Goal: Task Accomplishment & Management: Manage account settings

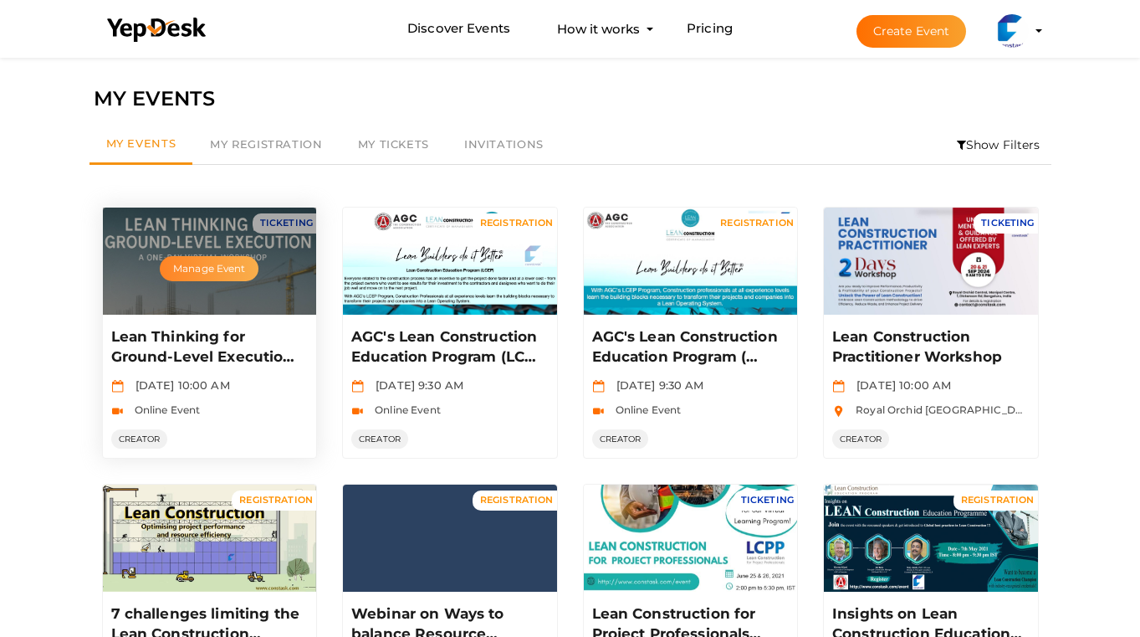
click at [214, 265] on button "Manage Event" at bounding box center [209, 268] width 99 height 25
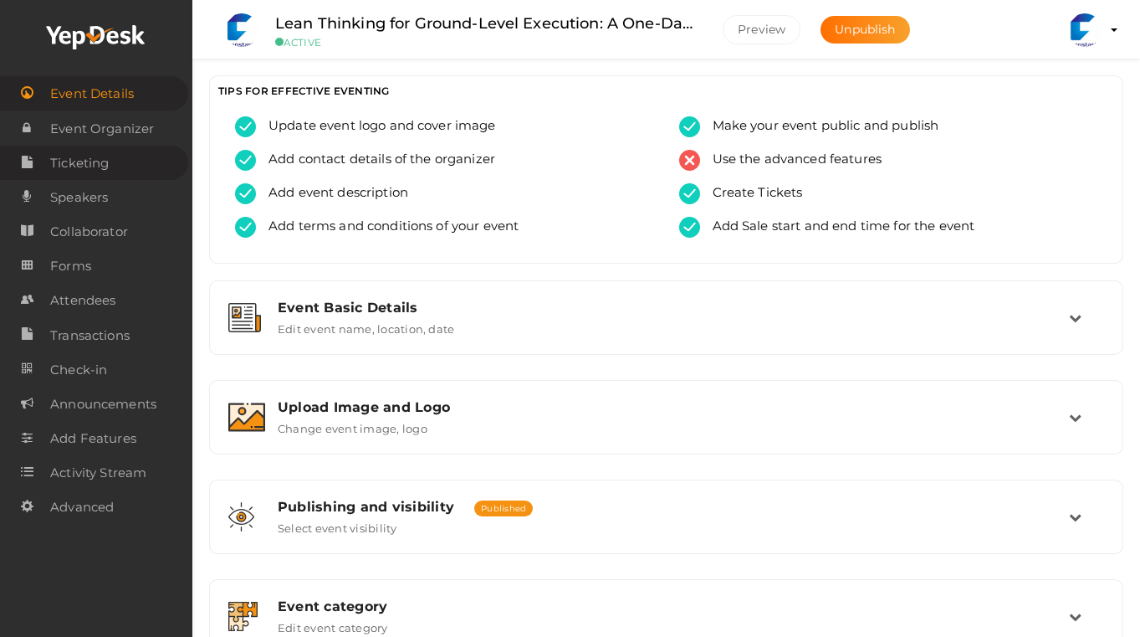
click at [109, 171] on span "Ticketing" at bounding box center [79, 162] width 59 height 33
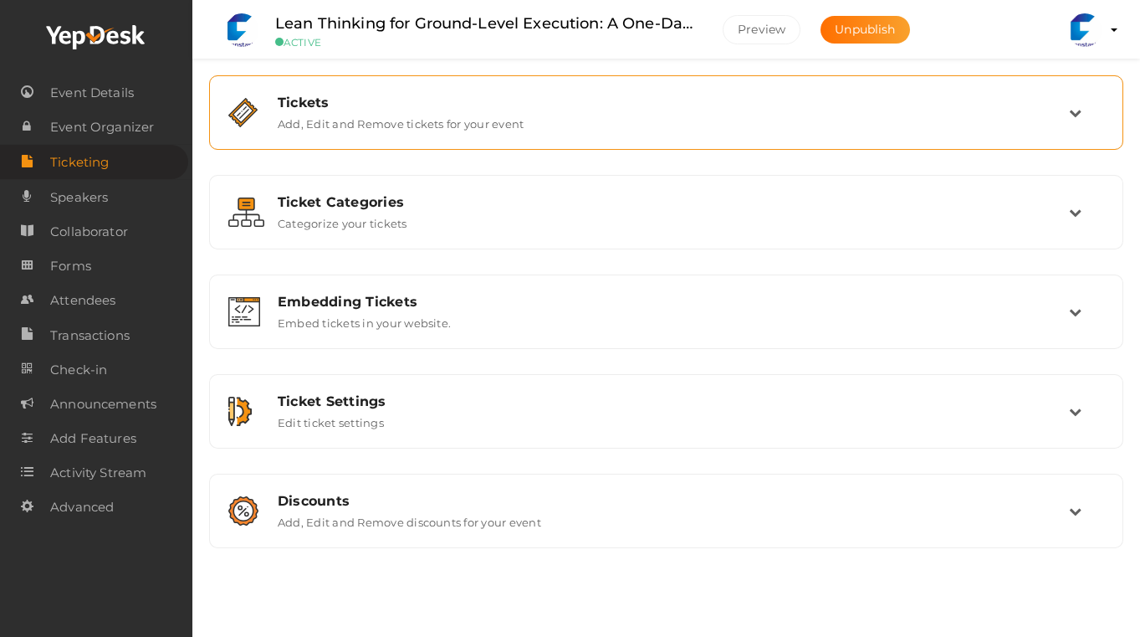
click at [465, 123] on label "Add, Edit and Remove tickets for your event" at bounding box center [401, 120] width 246 height 20
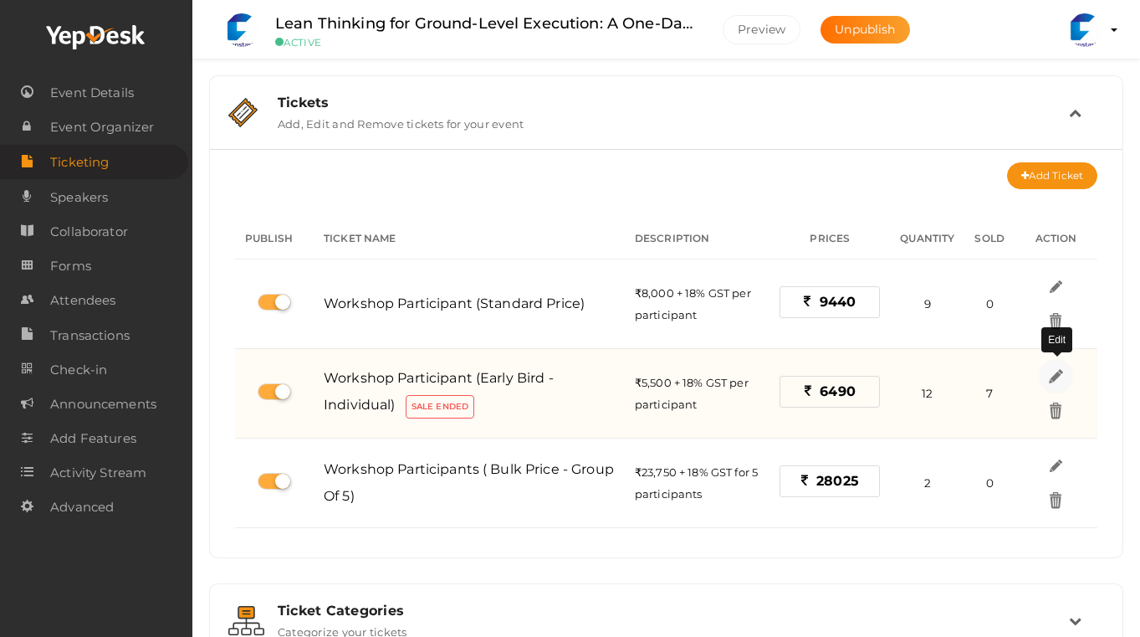
click at [1057, 371] on img at bounding box center [1055, 375] width 19 height 19
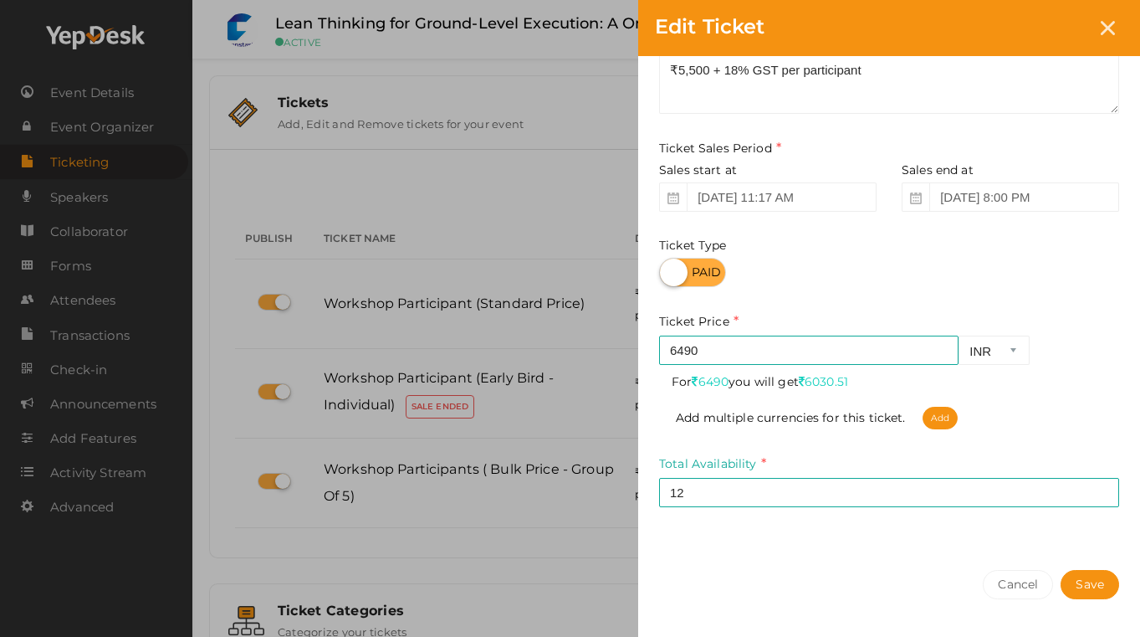
scroll to position [175, 0]
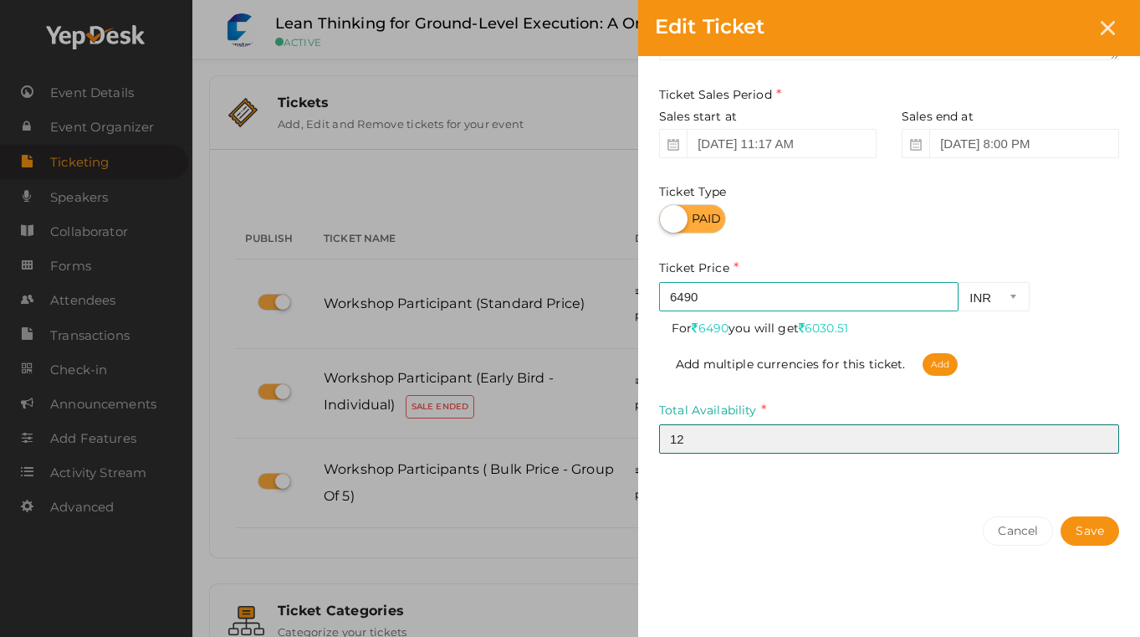
click at [904, 438] on input "12" at bounding box center [889, 438] width 460 height 29
type input "1"
type input "10"
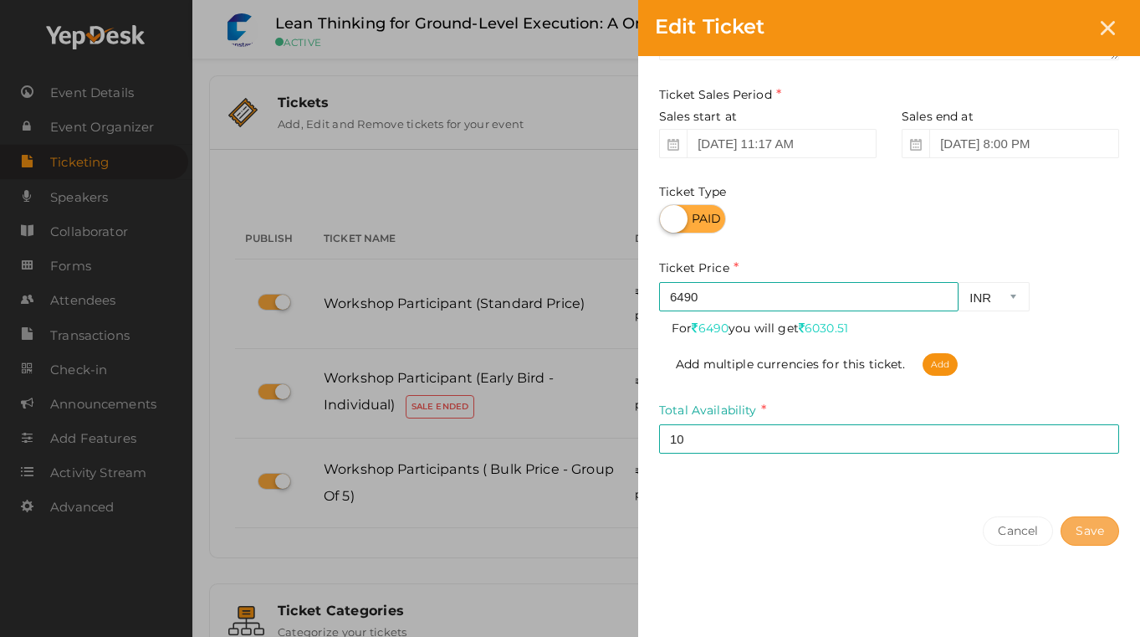
click at [1097, 523] on button "Save" at bounding box center [1090, 530] width 59 height 29
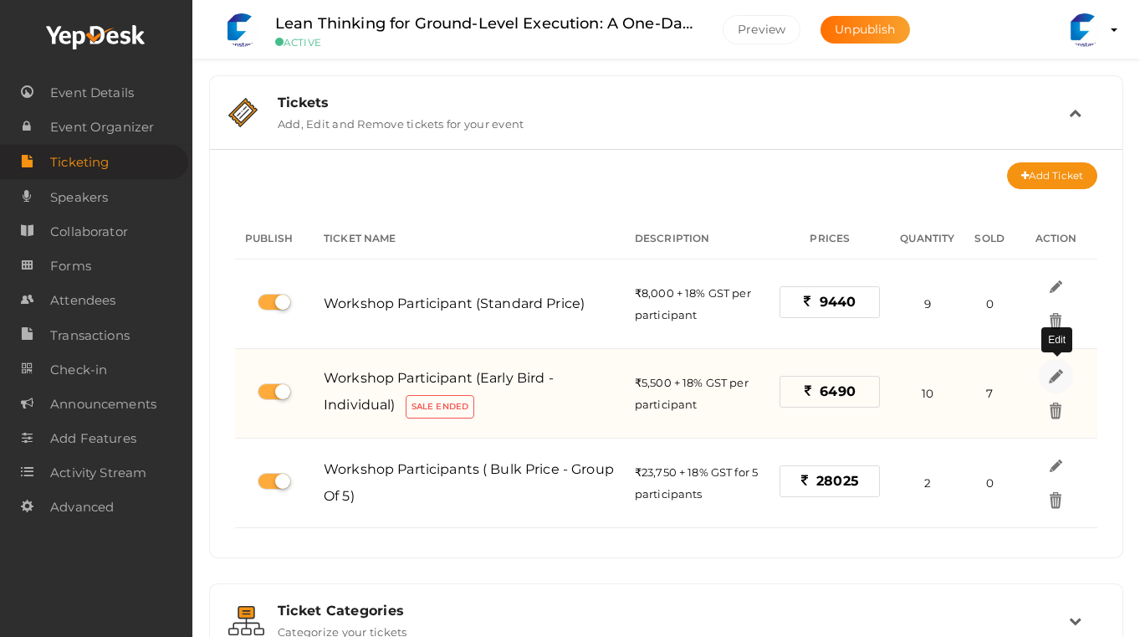
click at [1053, 378] on img at bounding box center [1055, 375] width 19 height 19
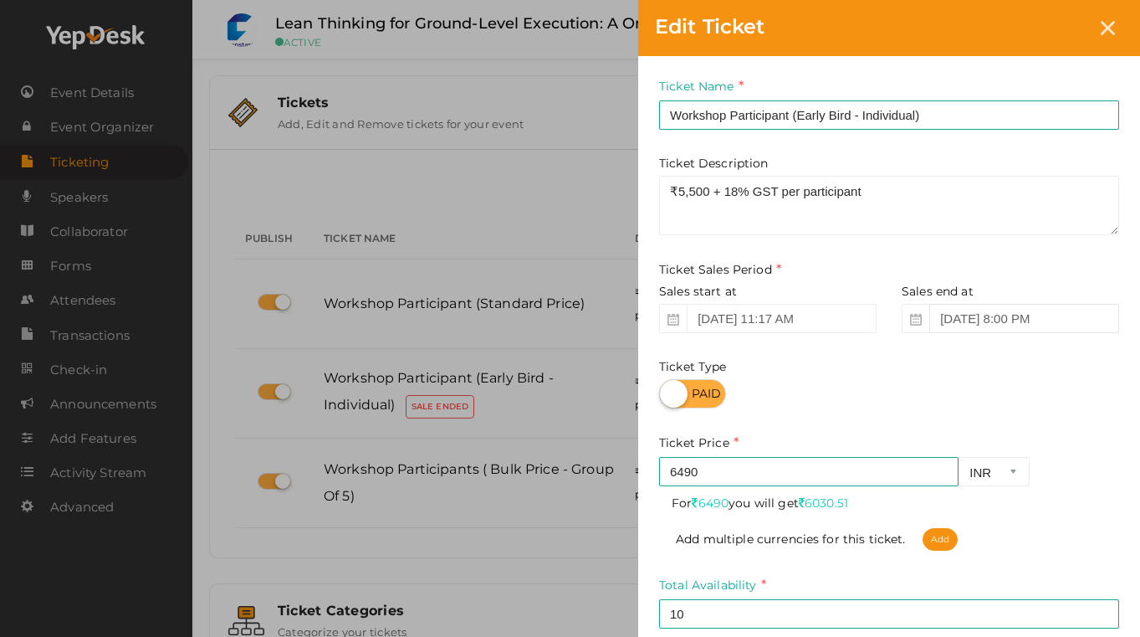
click at [1000, 323] on input "Aug 08, 2025 8:00 PM" at bounding box center [1024, 318] width 190 height 29
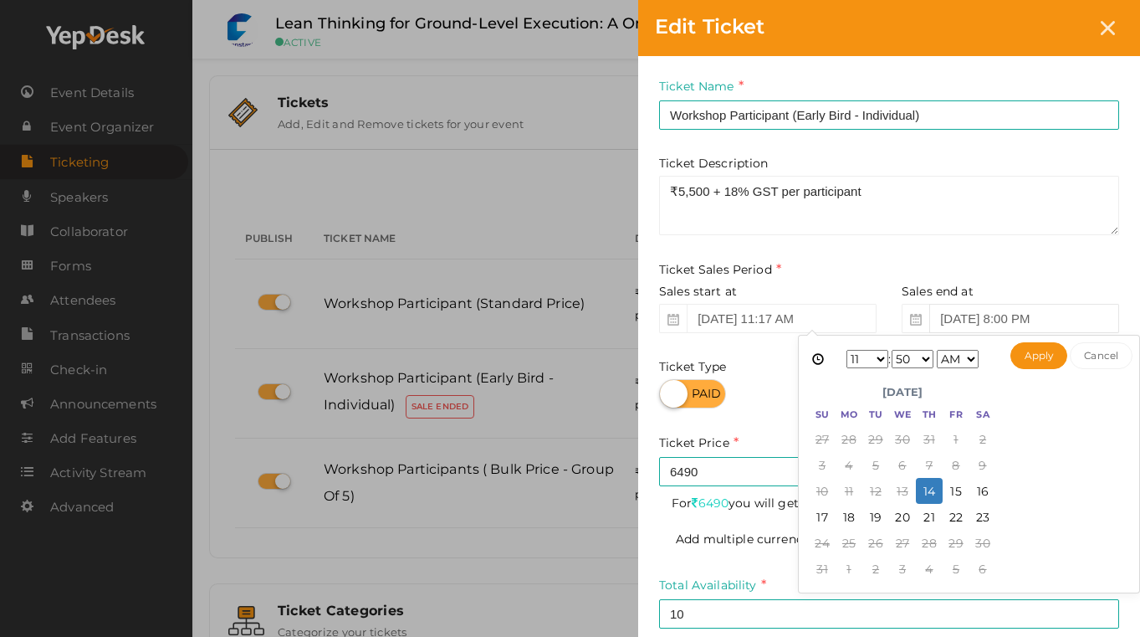
click at [970, 321] on input "Aug 08, 2025 8:00 PM" at bounding box center [1024, 318] width 190 height 29
click at [994, 317] on input "Aug 08, 2025 8:00 PM" at bounding box center [1024, 318] width 190 height 29
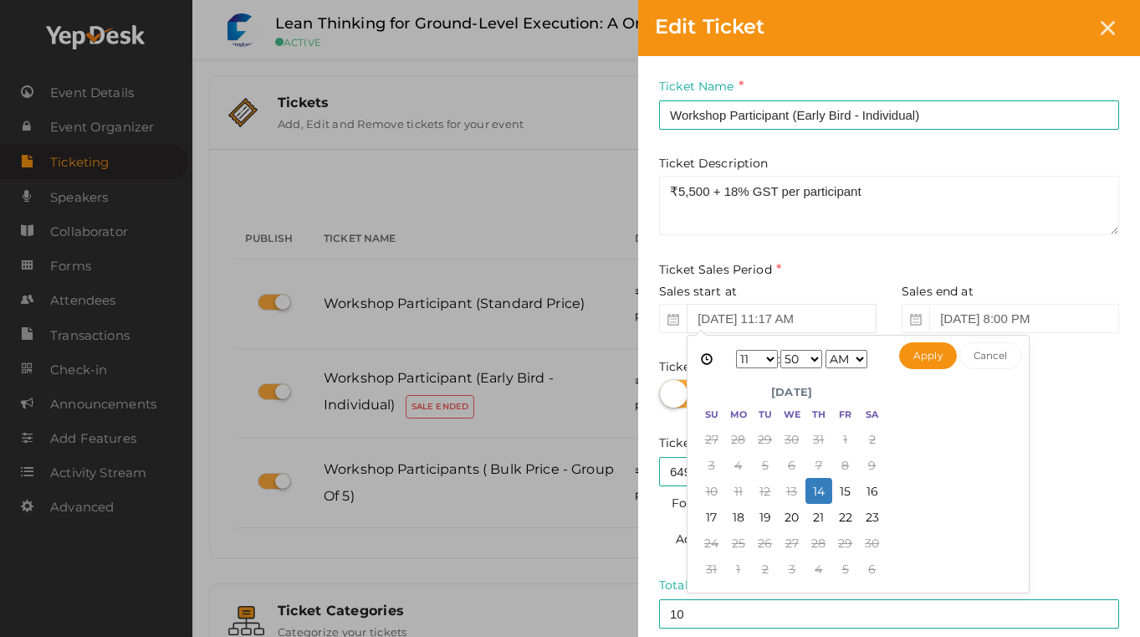
click at [831, 324] on input "Jul 22, 2025 11:17 AM" at bounding box center [782, 318] width 190 height 29
click at [960, 318] on input "Aug 08, 2025 8:00 PM" at bounding box center [1024, 318] width 190 height 29
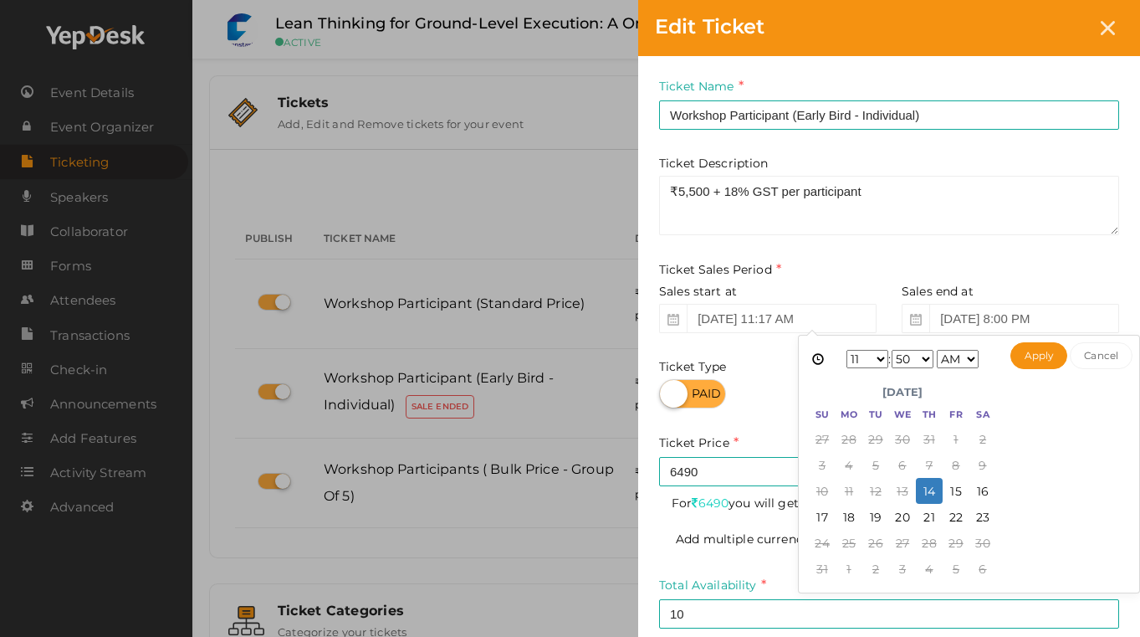
click at [876, 358] on select "1 2 3 4 5 6 7 8 9 10 11 12" at bounding box center [868, 359] width 42 height 18
click at [970, 358] on select "AM PM" at bounding box center [958, 359] width 42 height 18
click at [954, 361] on select "AM PM" at bounding box center [958, 359] width 42 height 18
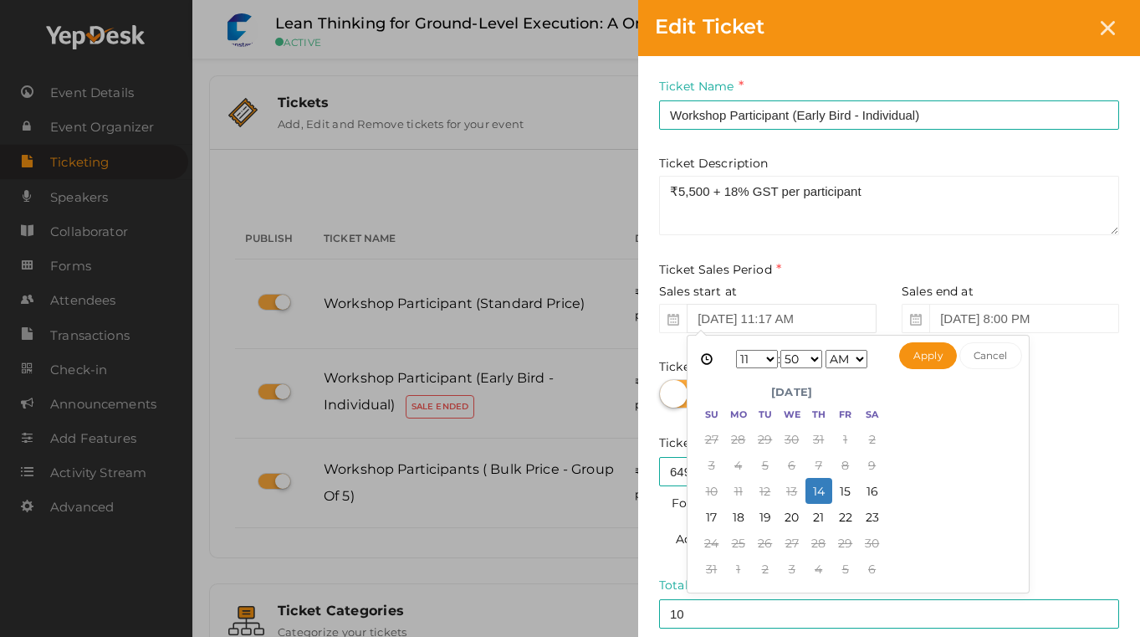
click at [768, 325] on input "Jul 22, 2025 11:17 AM" at bounding box center [782, 318] width 190 height 29
click at [960, 318] on input "Aug 08, 2025 8:00 PM" at bounding box center [1024, 318] width 190 height 29
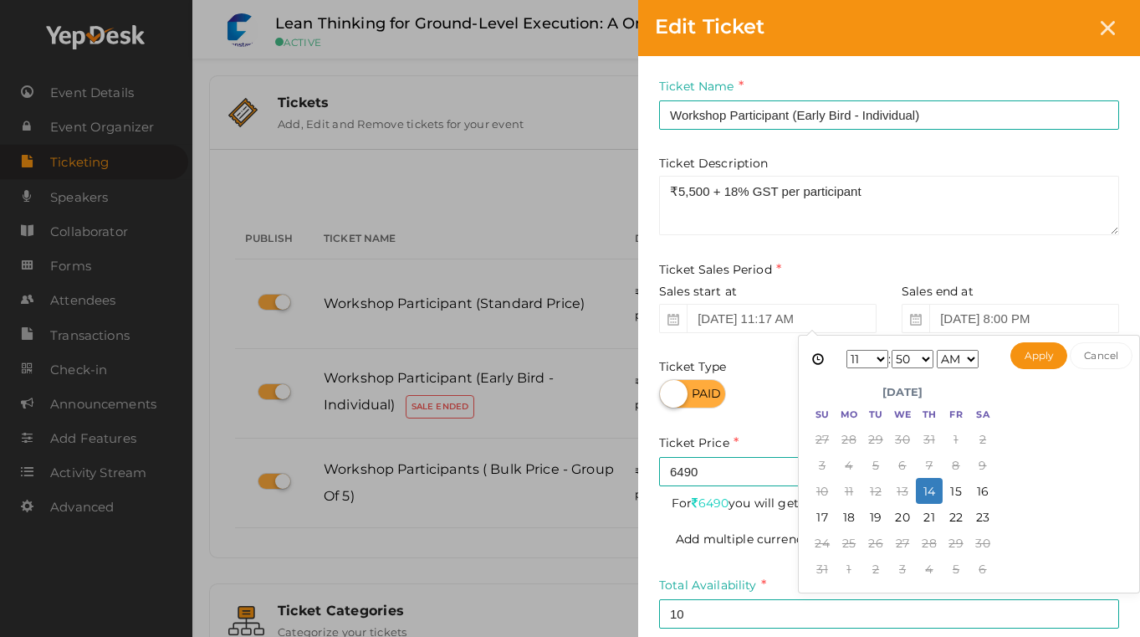
click at [876, 359] on select "1 2 3 4 5 6 7 8 9 10 11 12" at bounding box center [868, 359] width 42 height 18
click at [947, 360] on select "AM PM" at bounding box center [958, 359] width 42 height 18
click at [862, 356] on select "1 2 3 4 5 6 7 8 9 10 11 12" at bounding box center [868, 359] width 42 height 18
click at [1041, 356] on button "Apply" at bounding box center [1040, 355] width 58 height 27
type input "Aug 14, 2025 10:50 PM"
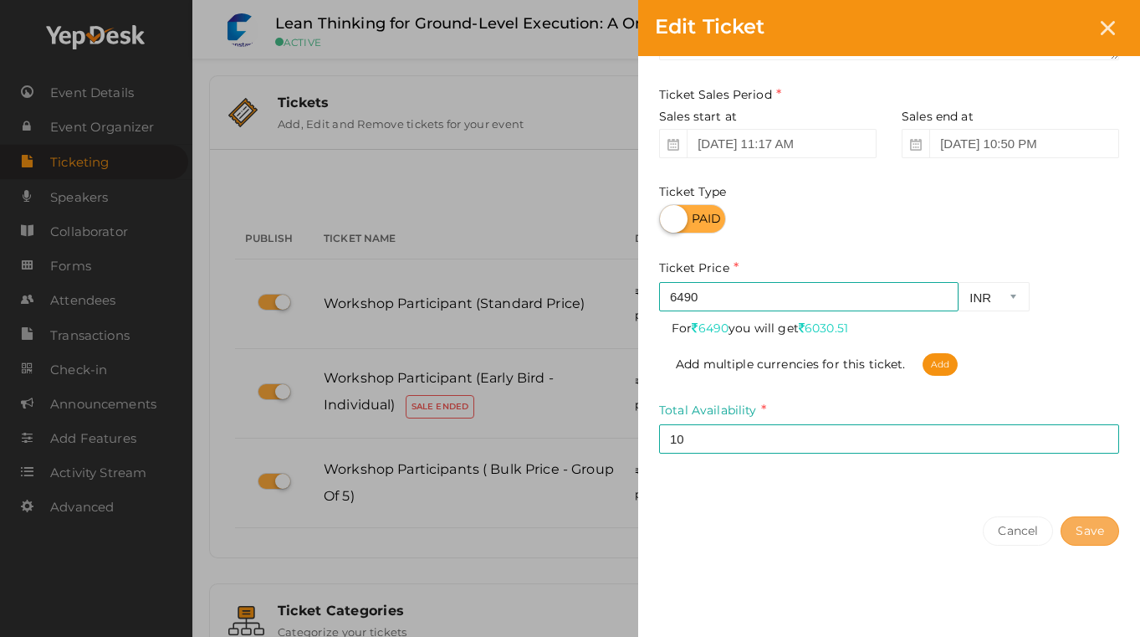
click at [1096, 527] on button "Save" at bounding box center [1090, 530] width 59 height 29
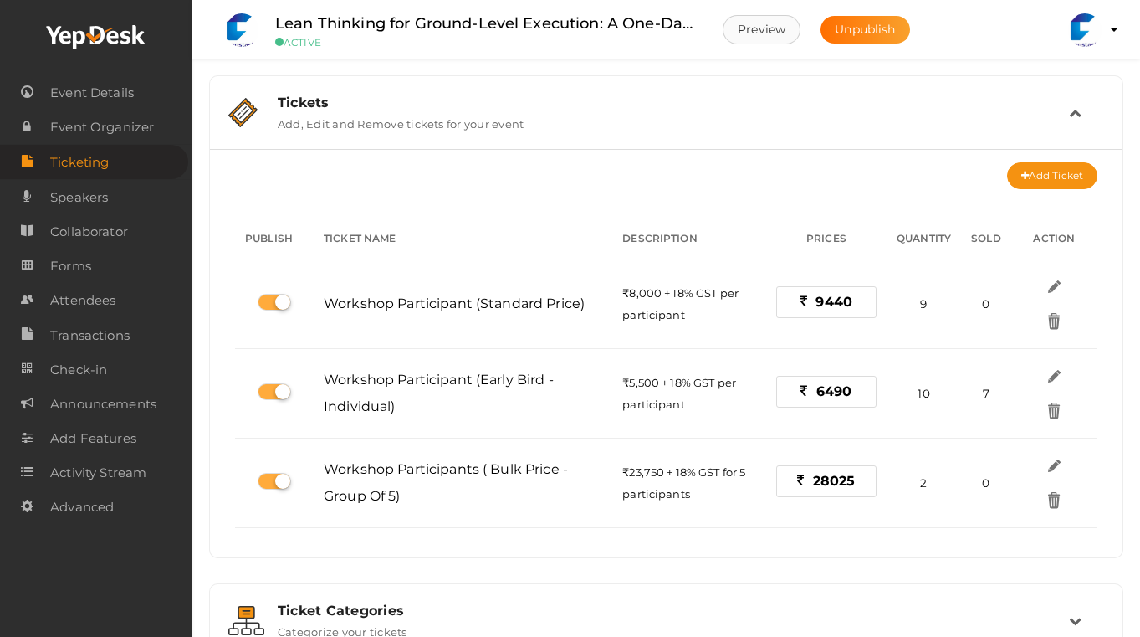
click at [762, 29] on button "Preview" at bounding box center [762, 29] width 78 height 29
click at [76, 334] on span "Transactions" at bounding box center [89, 335] width 79 height 33
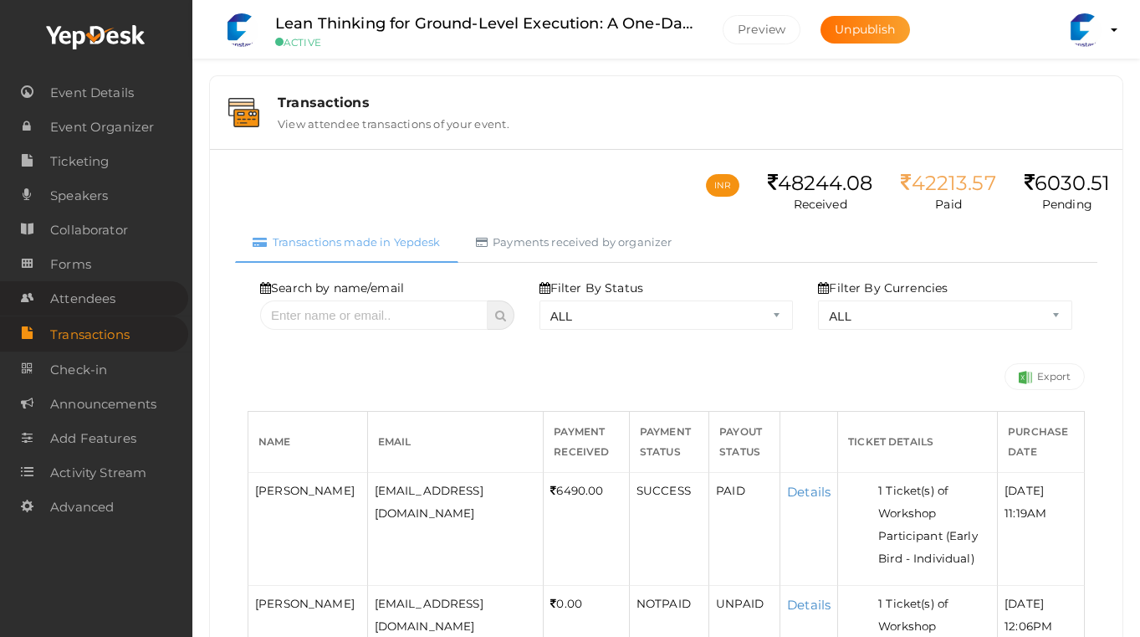
click at [84, 298] on span "Attendees" at bounding box center [82, 298] width 65 height 33
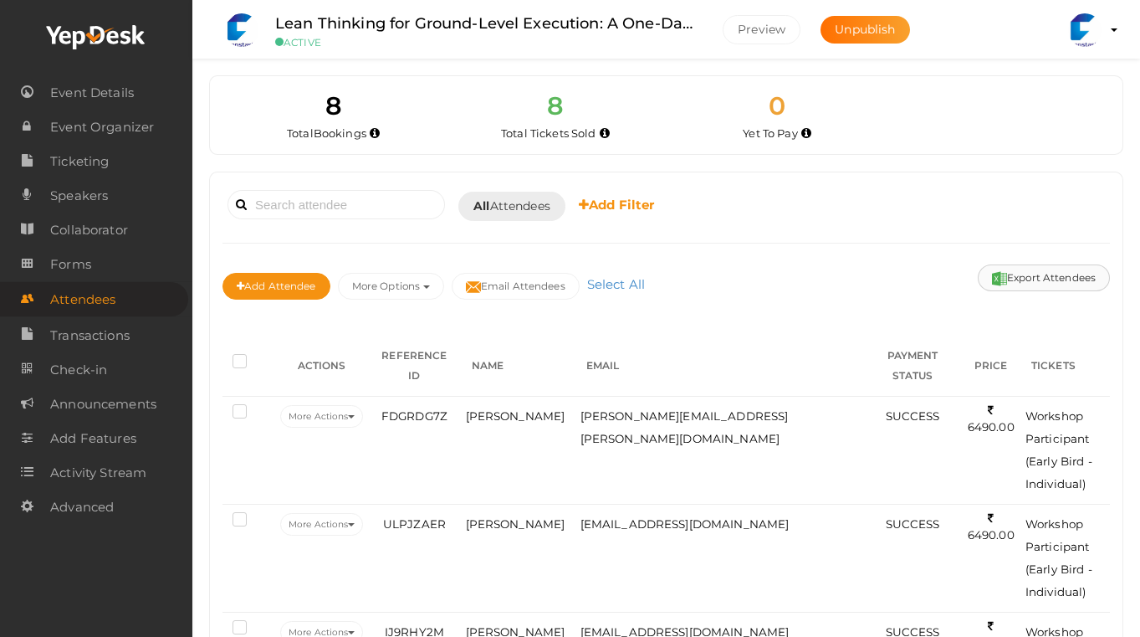
click at [1014, 274] on button "Export Attendees" at bounding box center [1044, 277] width 132 height 27
click at [105, 161] on span "Ticketing" at bounding box center [79, 161] width 59 height 33
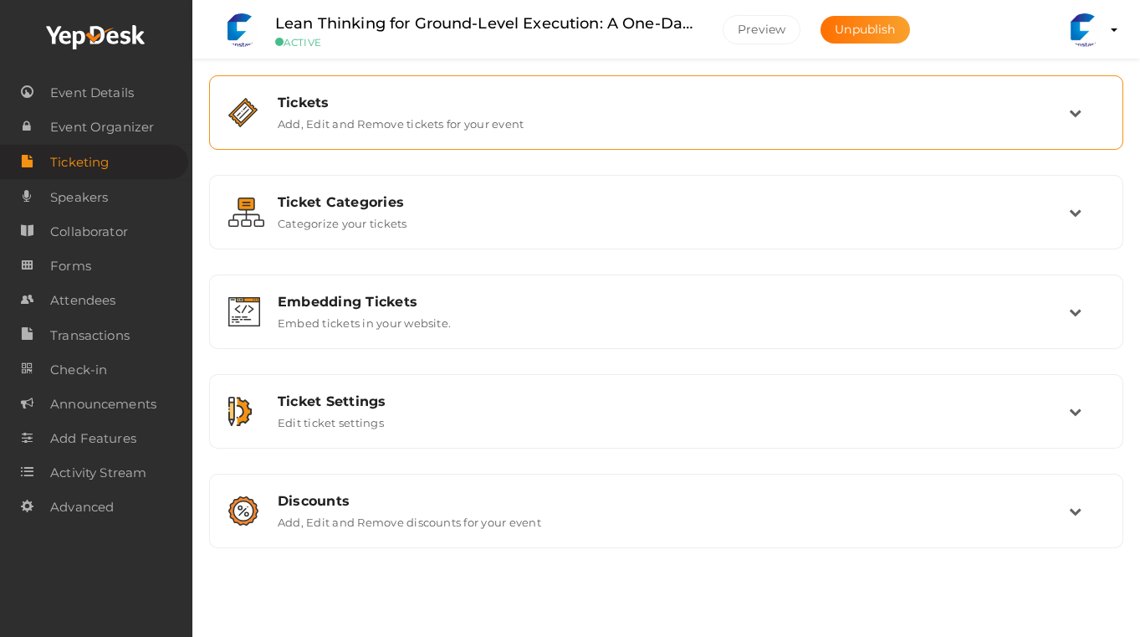
click at [1034, 111] on div "Tickets Add, Edit and Remove tickets for your event" at bounding box center [667, 113] width 804 height 36
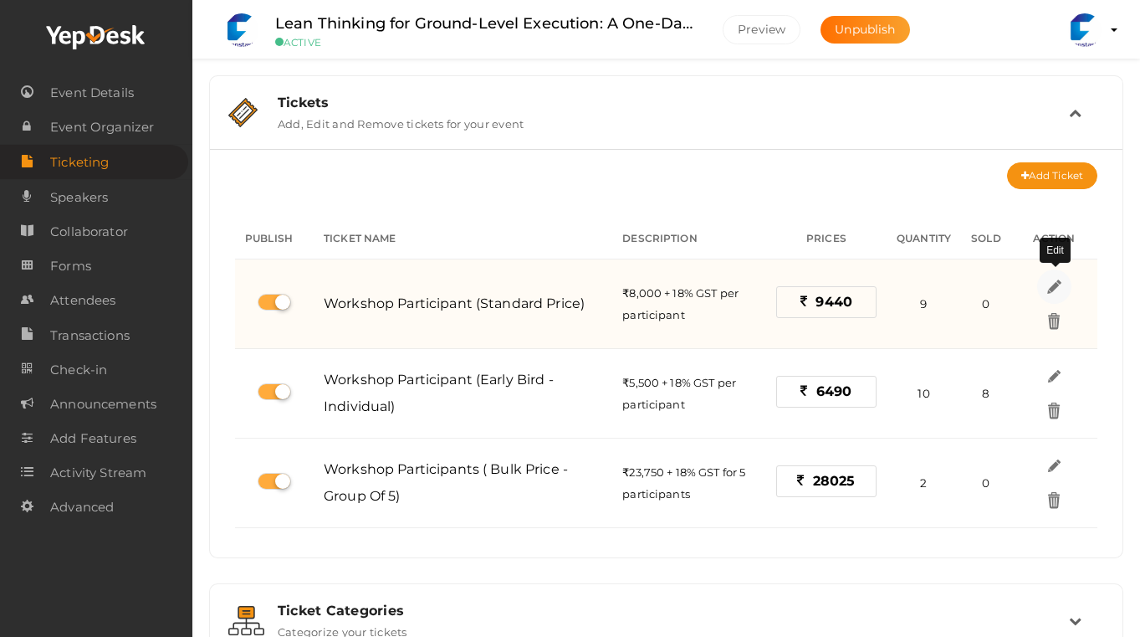
click at [1055, 285] on img at bounding box center [1054, 286] width 19 height 19
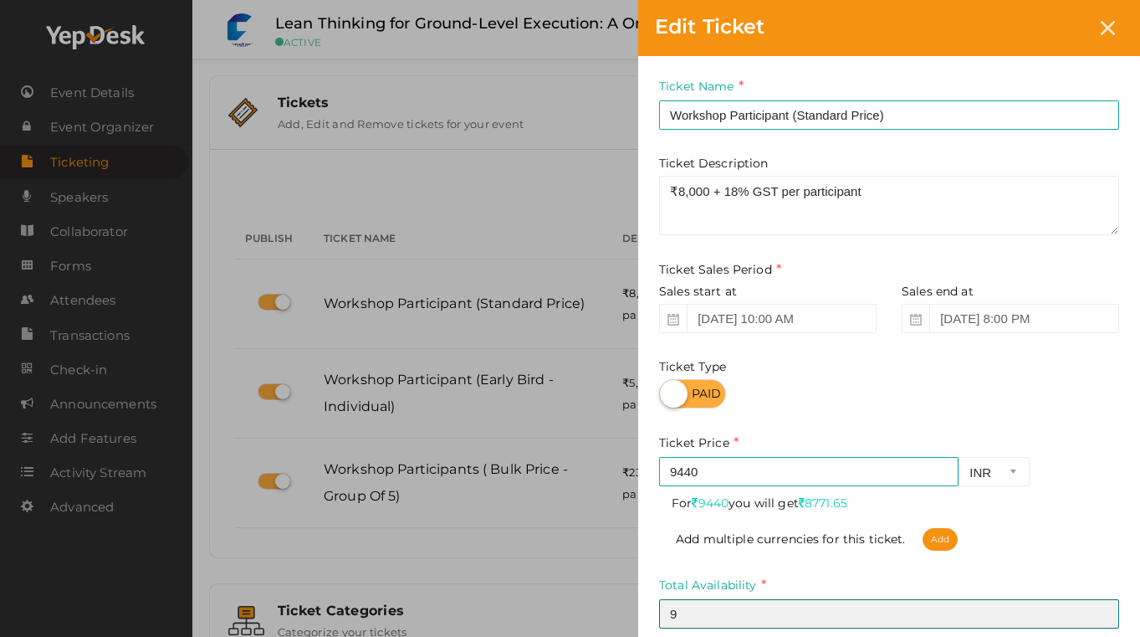
drag, startPoint x: 698, startPoint y: 613, endPoint x: 643, endPoint y: 615, distance: 54.4
click at [643, 615] on div "Ticket Name Workshop Participant (Standard Price) Required. Ticket Name already…" at bounding box center [889, 365] width 502 height 618
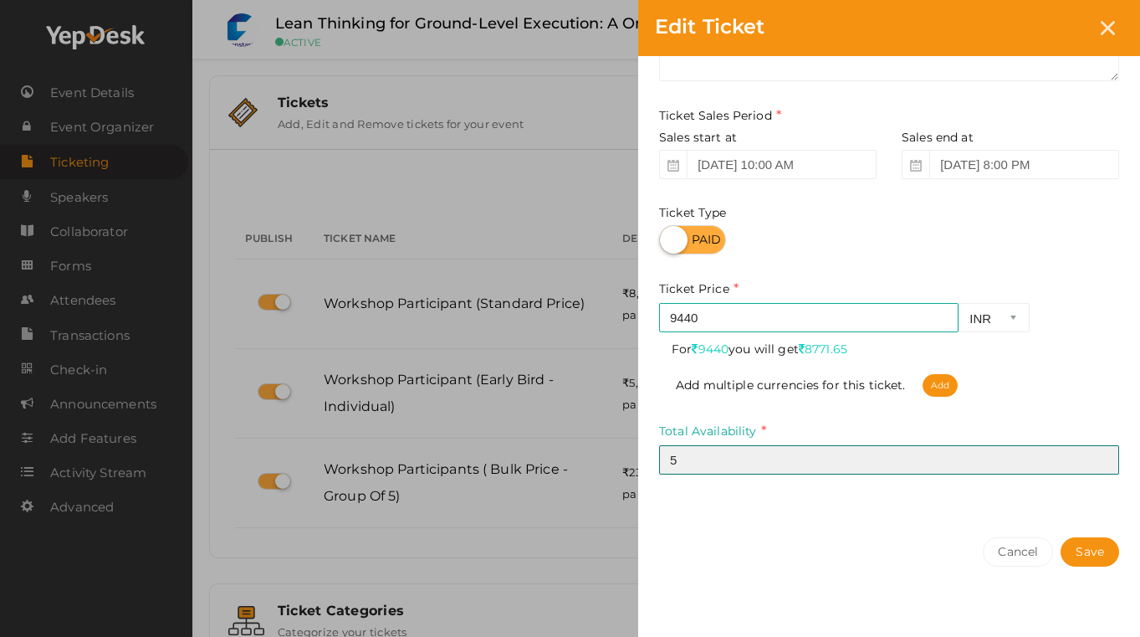
scroll to position [157, 0]
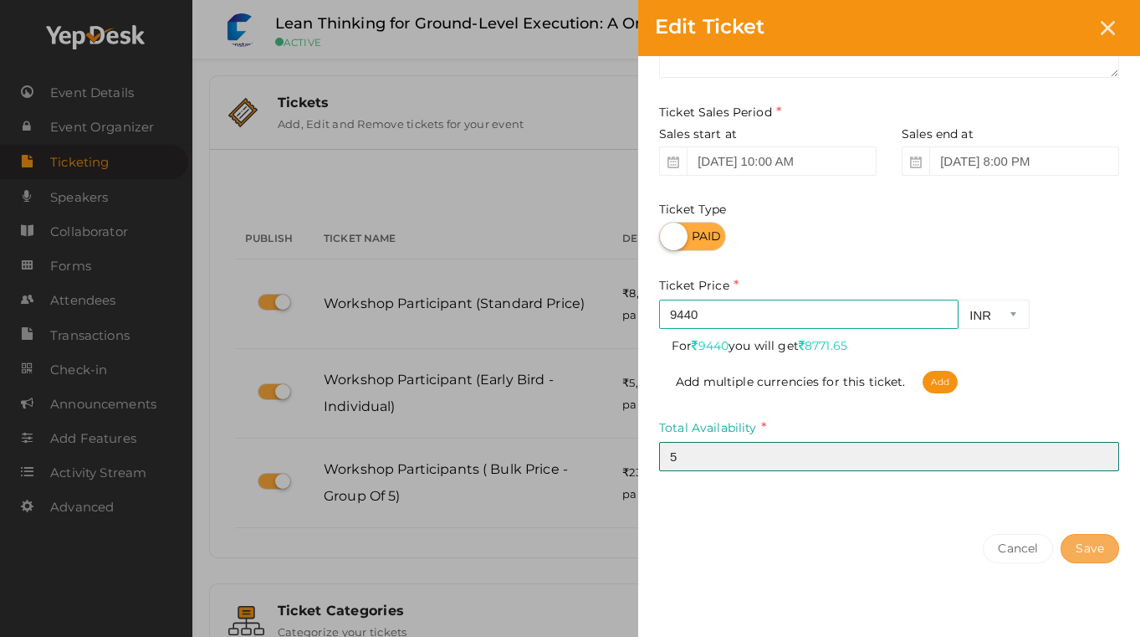
type input "5"
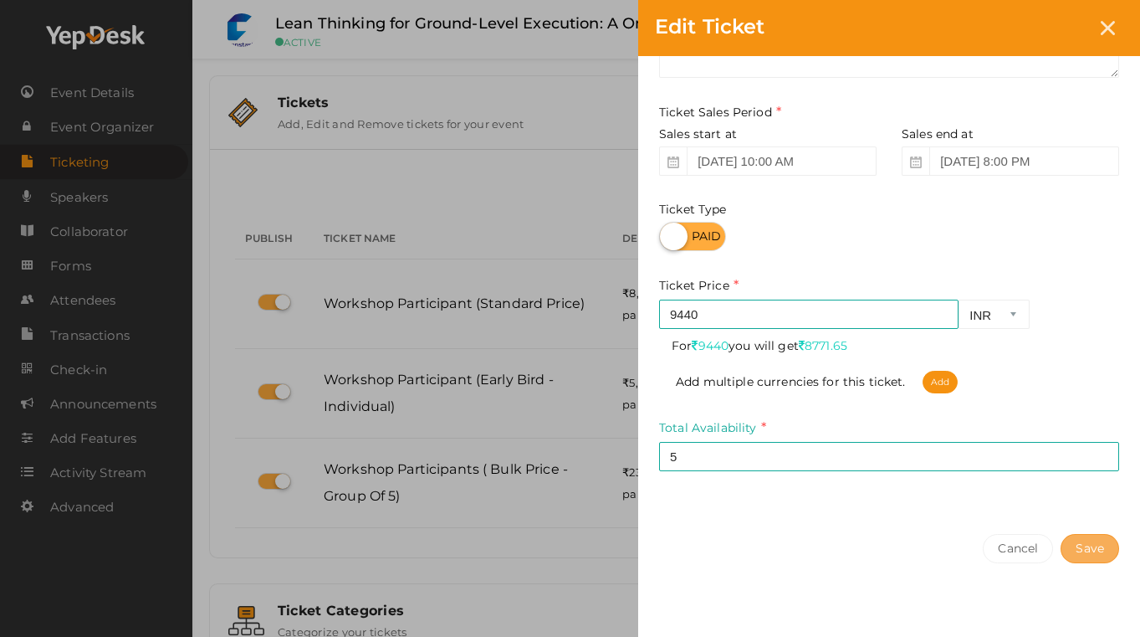
click at [1079, 545] on button "Save" at bounding box center [1090, 548] width 59 height 29
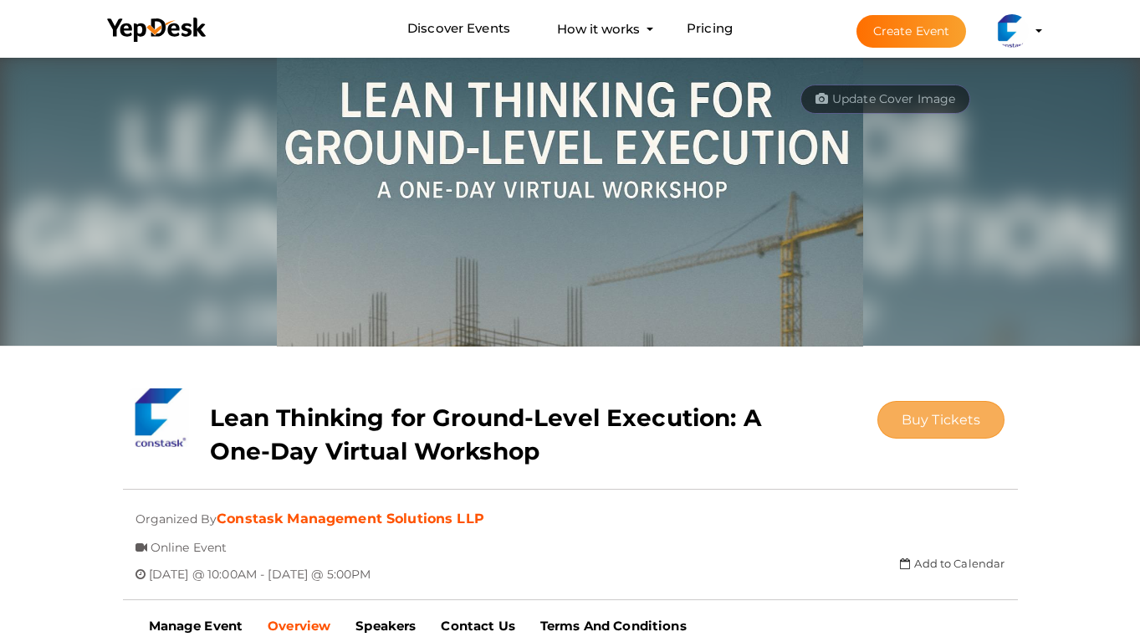
click at [935, 418] on span "Buy Tickets" at bounding box center [941, 420] width 79 height 16
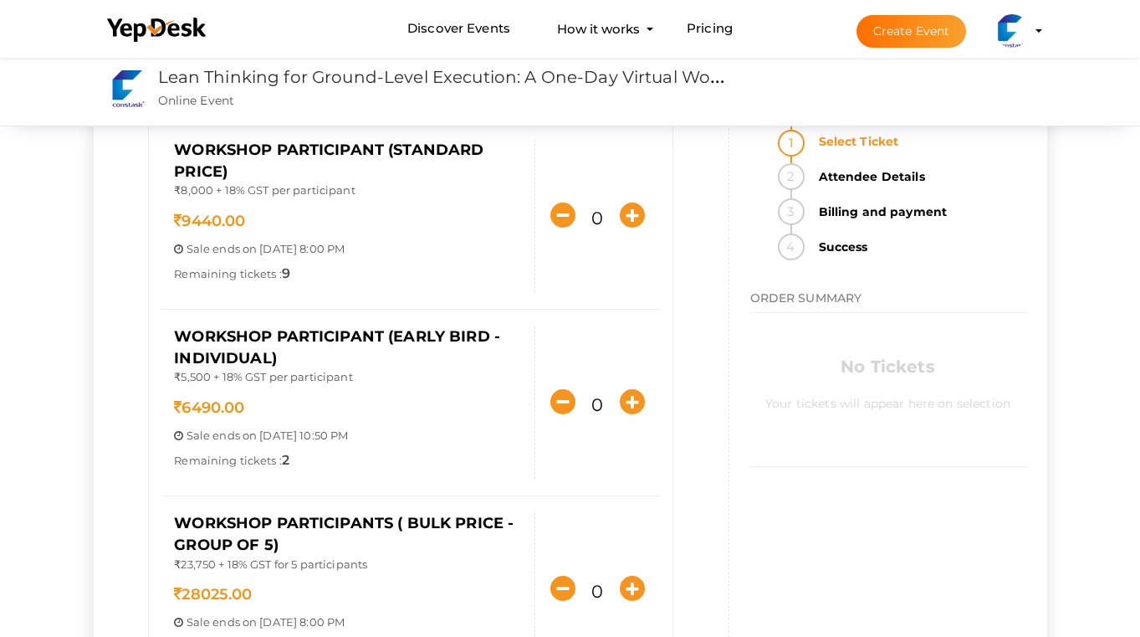
scroll to position [168, 0]
